Goal: Transaction & Acquisition: Obtain resource

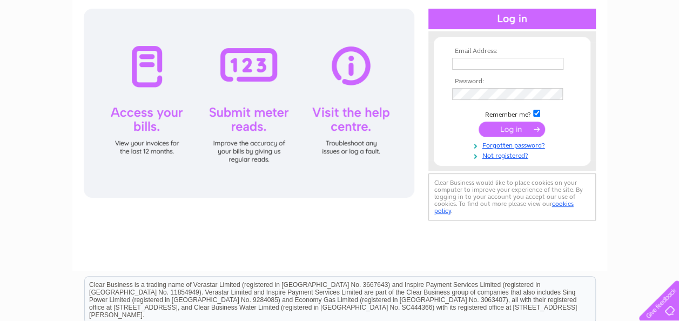
scroll to position [109, 0]
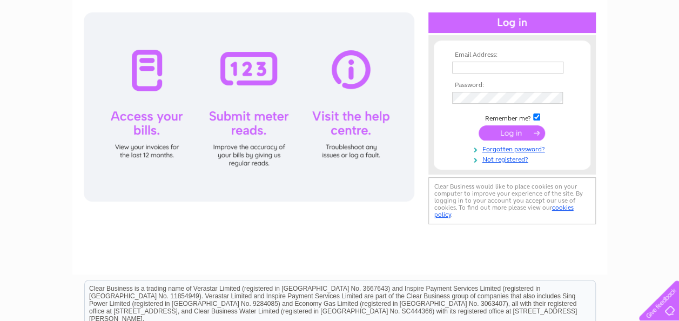
click at [467, 65] on input "text" at bounding box center [507, 68] width 111 height 12
type input "[EMAIL_ADDRESS][DOMAIN_NAME]"
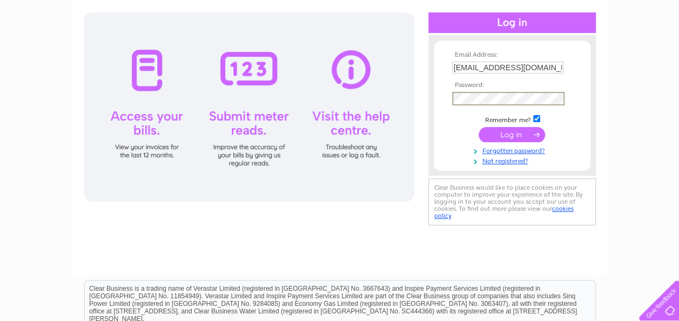
click at [478, 127] on input "submit" at bounding box center [511, 134] width 66 height 15
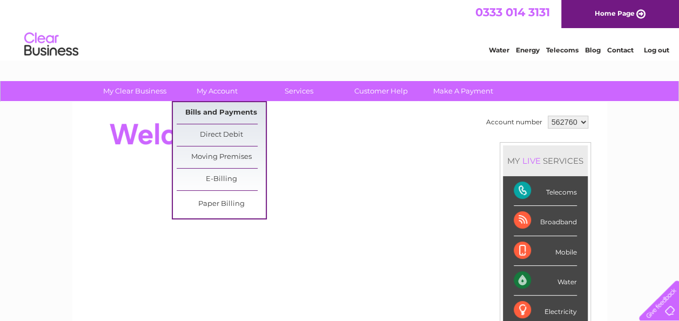
click at [208, 109] on link "Bills and Payments" at bounding box center [221, 113] width 89 height 22
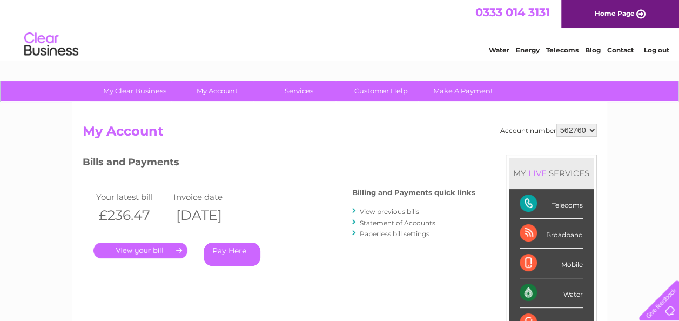
click at [132, 247] on link "." at bounding box center [140, 250] width 94 height 16
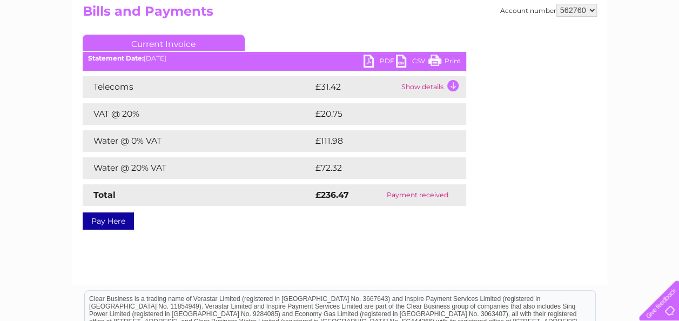
scroll to position [129, 0]
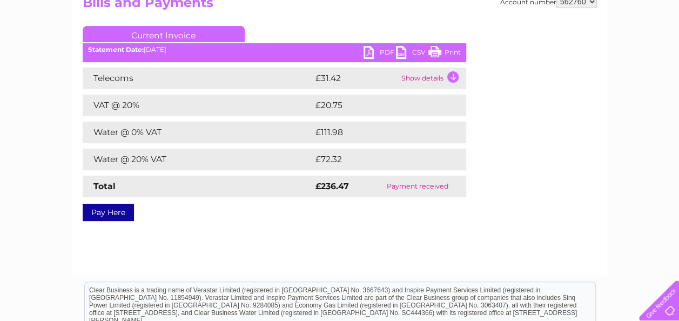
click at [381, 52] on link "PDF" at bounding box center [379, 54] width 32 height 16
